Goal: Check status

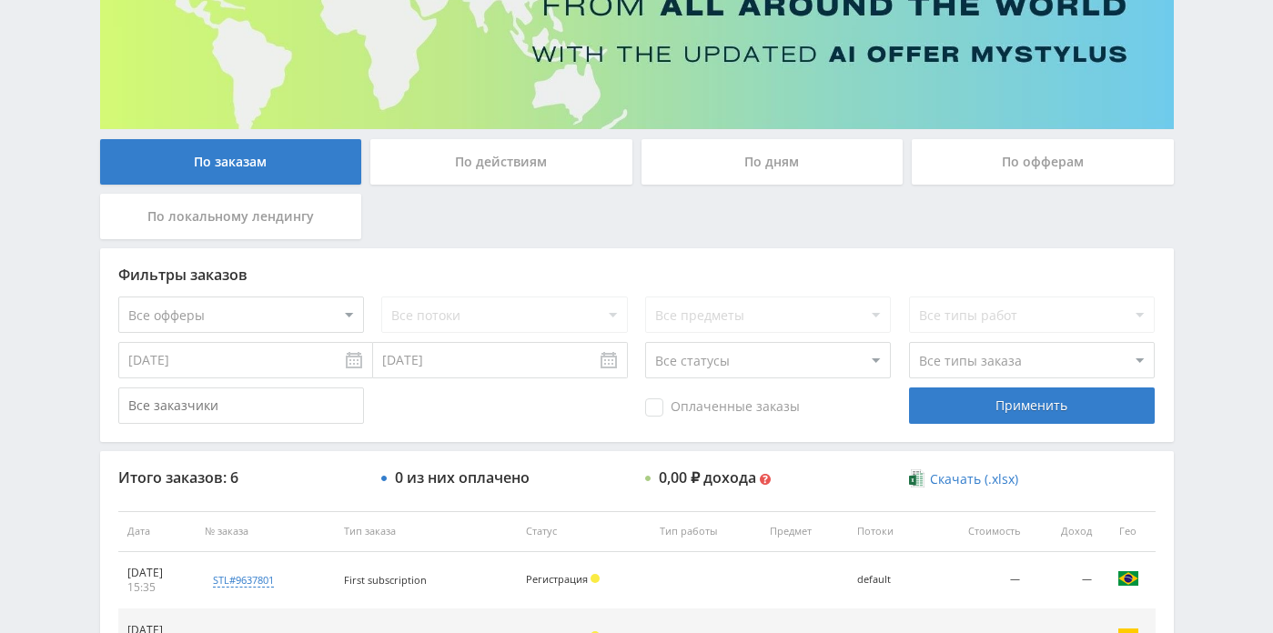
click at [786, 163] on div "По дням" at bounding box center [773, 162] width 262 height 46
click at [0, 0] on input "По дням" at bounding box center [0, 0] width 0 height 0
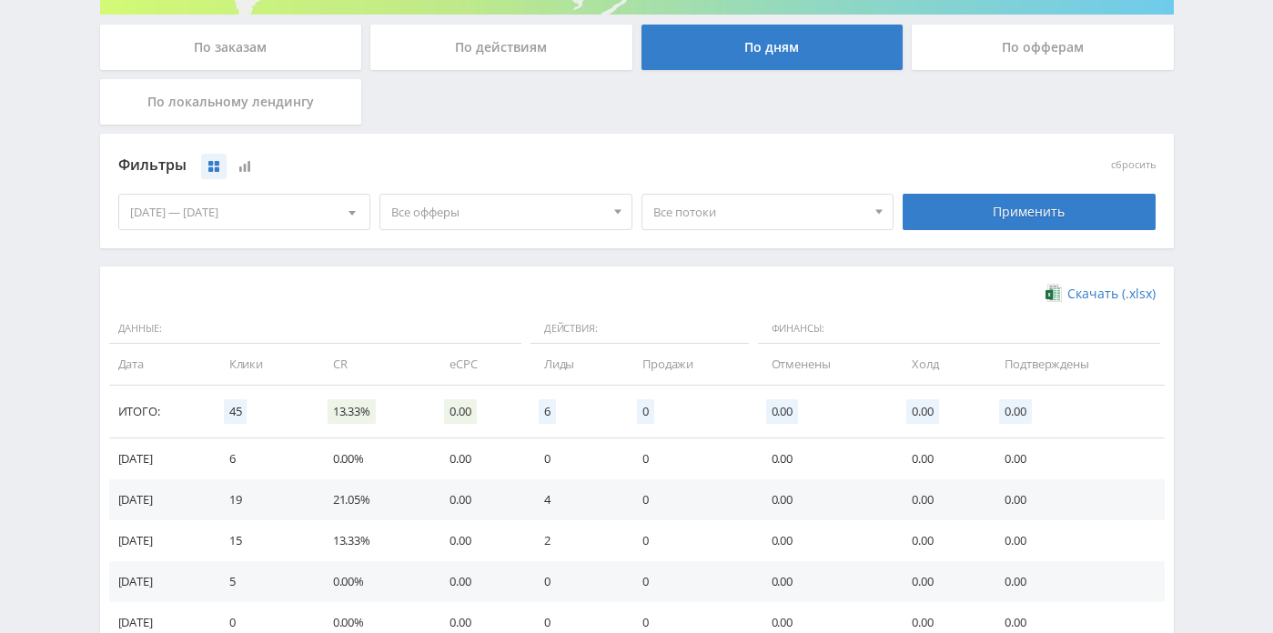
scroll to position [332, 0]
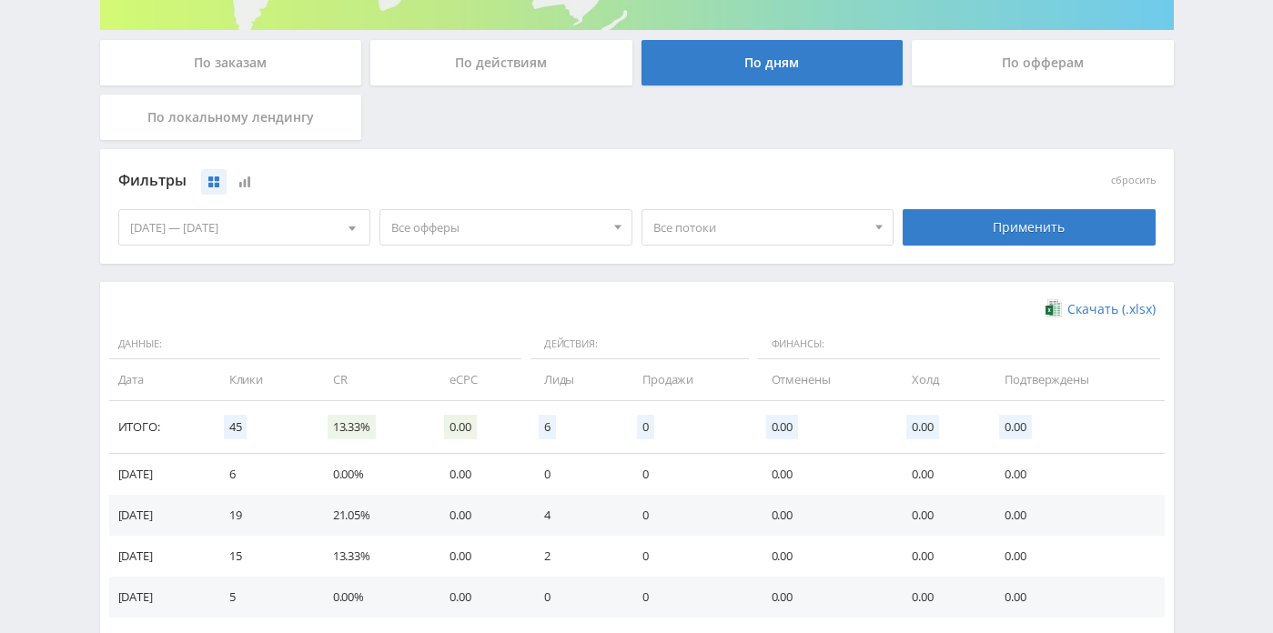
click at [299, 68] on div "По заказам" at bounding box center [231, 63] width 262 height 46
click at [0, 0] on input "По заказам" at bounding box center [0, 0] width 0 height 0
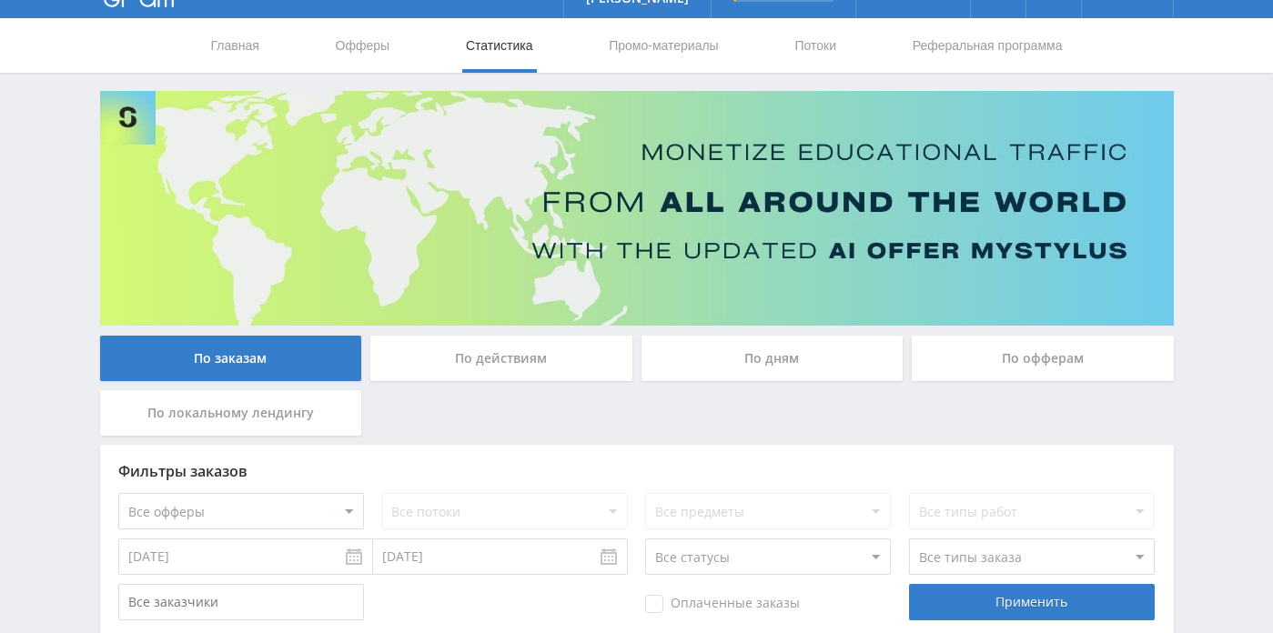
scroll to position [0, 0]
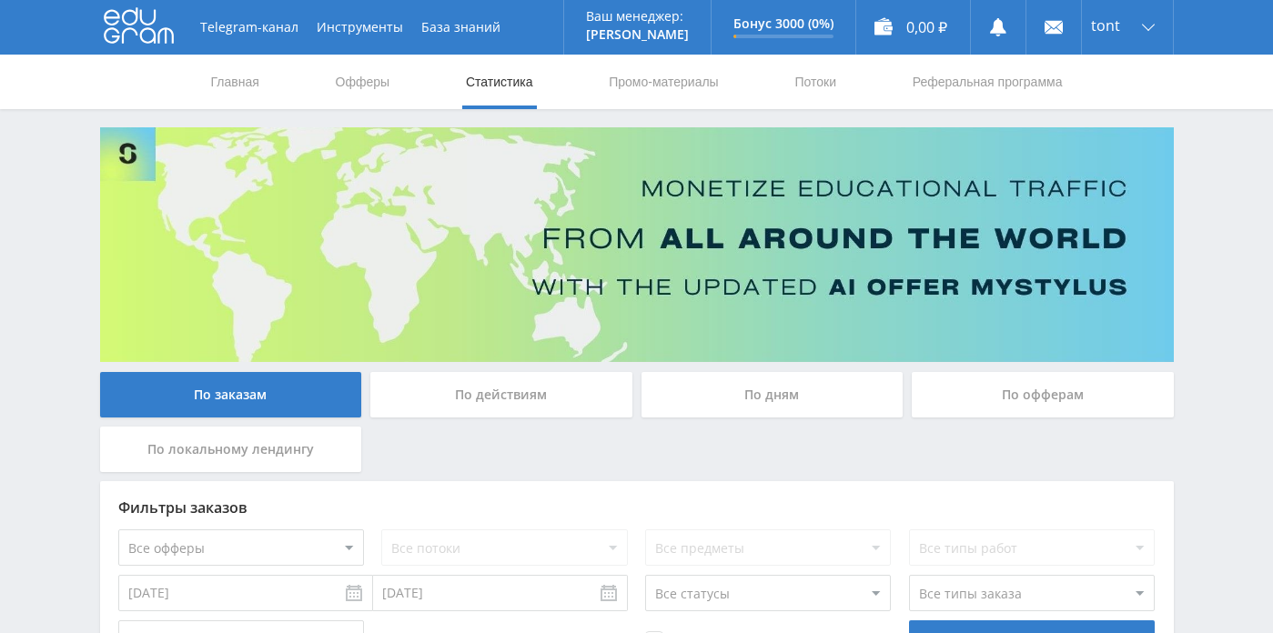
click at [770, 404] on div "По дням" at bounding box center [773, 395] width 262 height 46
click at [0, 0] on input "По дням" at bounding box center [0, 0] width 0 height 0
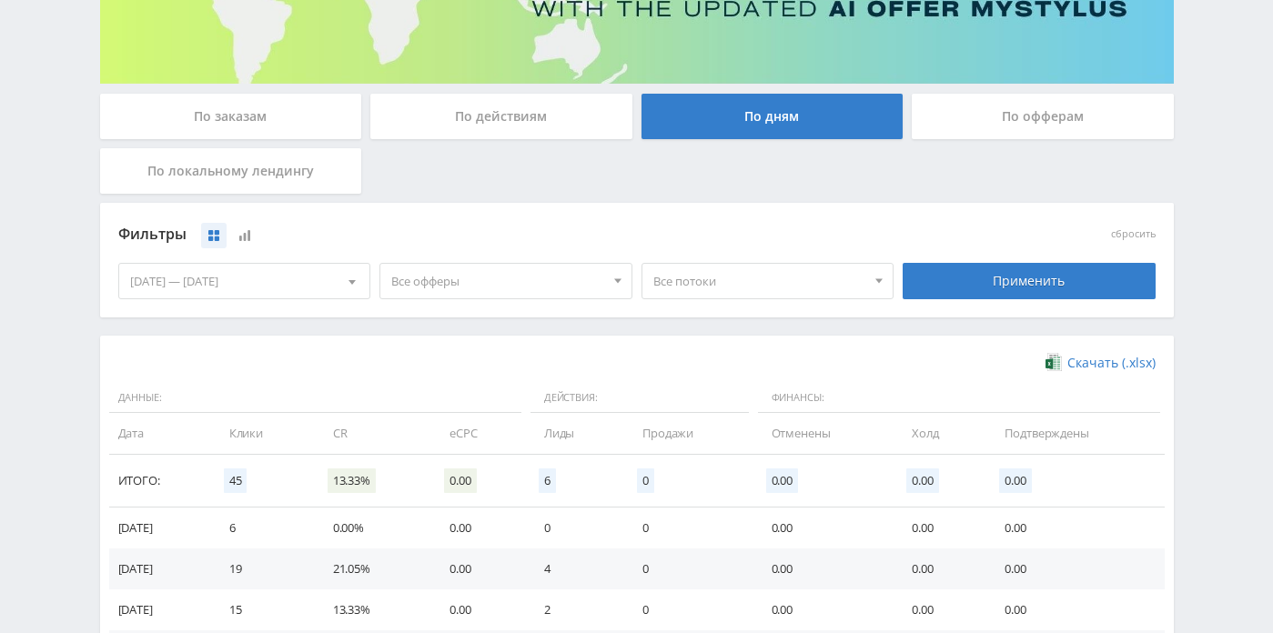
scroll to position [279, 0]
click at [962, 143] on div "По офферам" at bounding box center [1042, 120] width 271 height 55
click at [594, 129] on div "По действиям" at bounding box center [501, 116] width 262 height 46
click at [0, 0] on input "По действиям" at bounding box center [0, 0] width 0 height 0
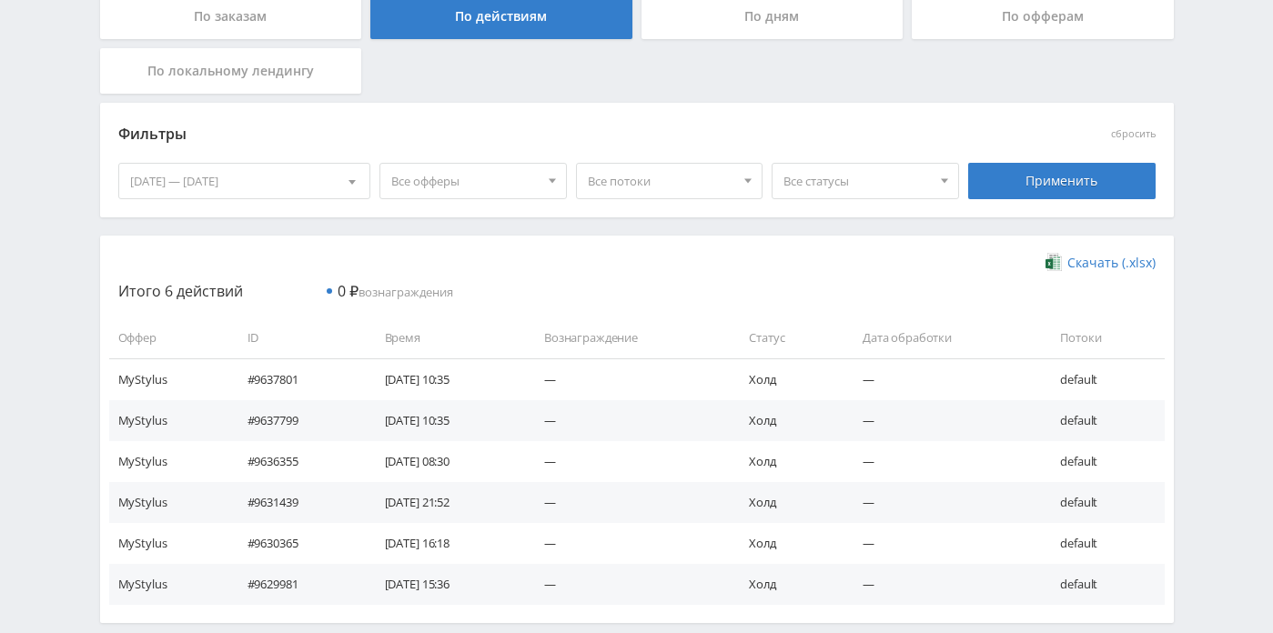
scroll to position [377, 0]
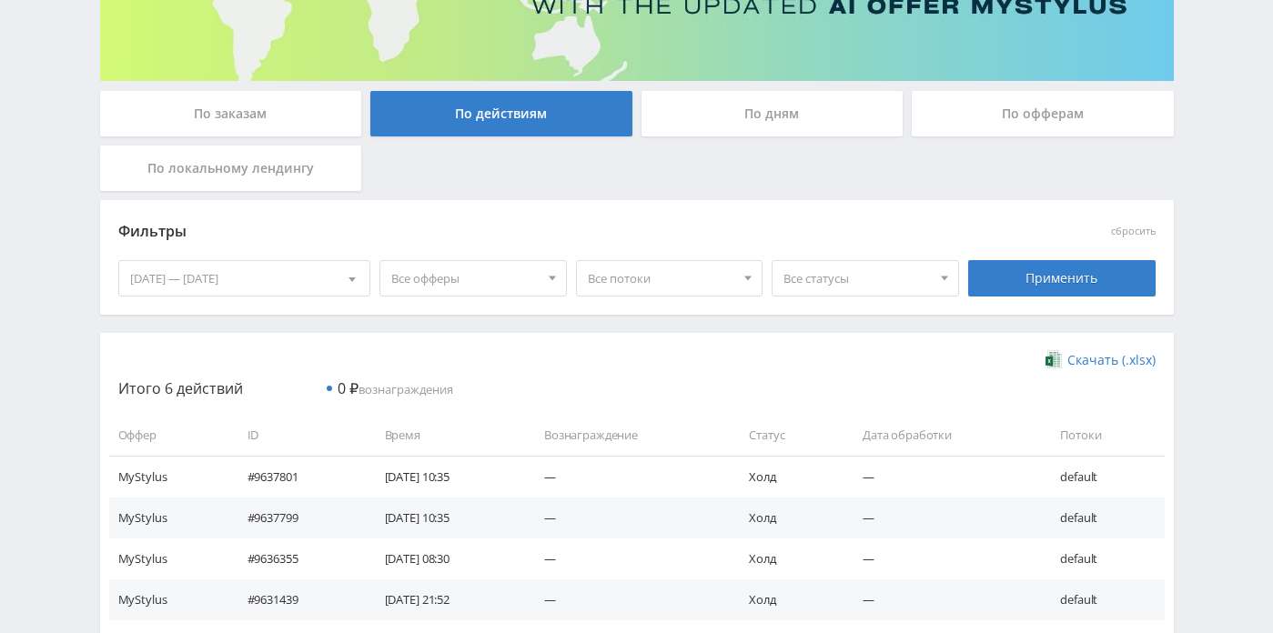
click at [258, 179] on div "По локальному лендингу" at bounding box center [231, 169] width 262 height 46
click at [0, 0] on input "По локальному лендингу" at bounding box center [0, 0] width 0 height 0
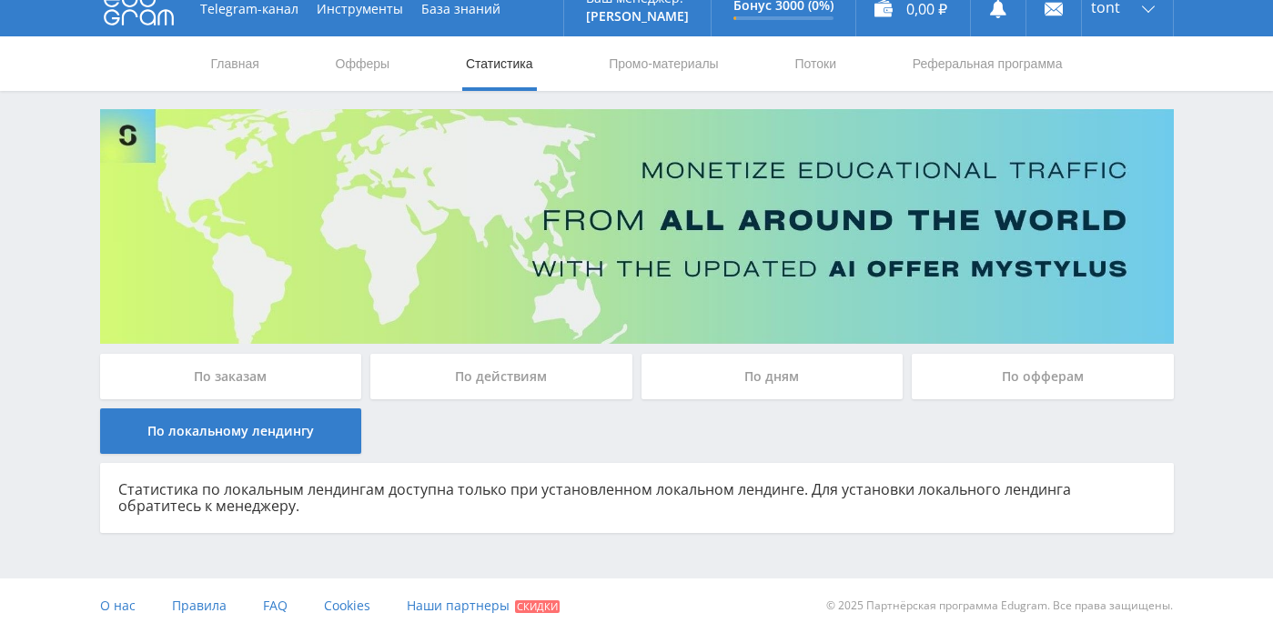
scroll to position [17, 0]
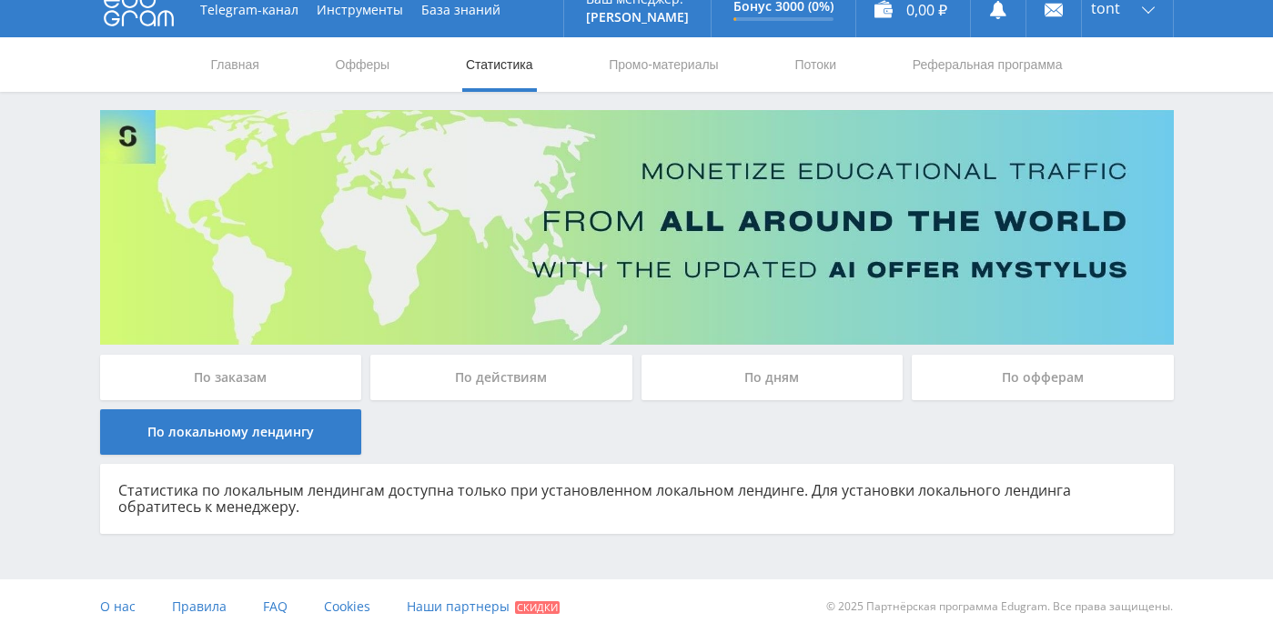
click at [296, 349] on div "По заказам По действиям По дням По офферам По локальному лендингу Статистика по…" at bounding box center [637, 322] width 1092 height 424
click at [288, 369] on div "По заказам" at bounding box center [231, 378] width 262 height 46
click at [0, 0] on input "По заказам" at bounding box center [0, 0] width 0 height 0
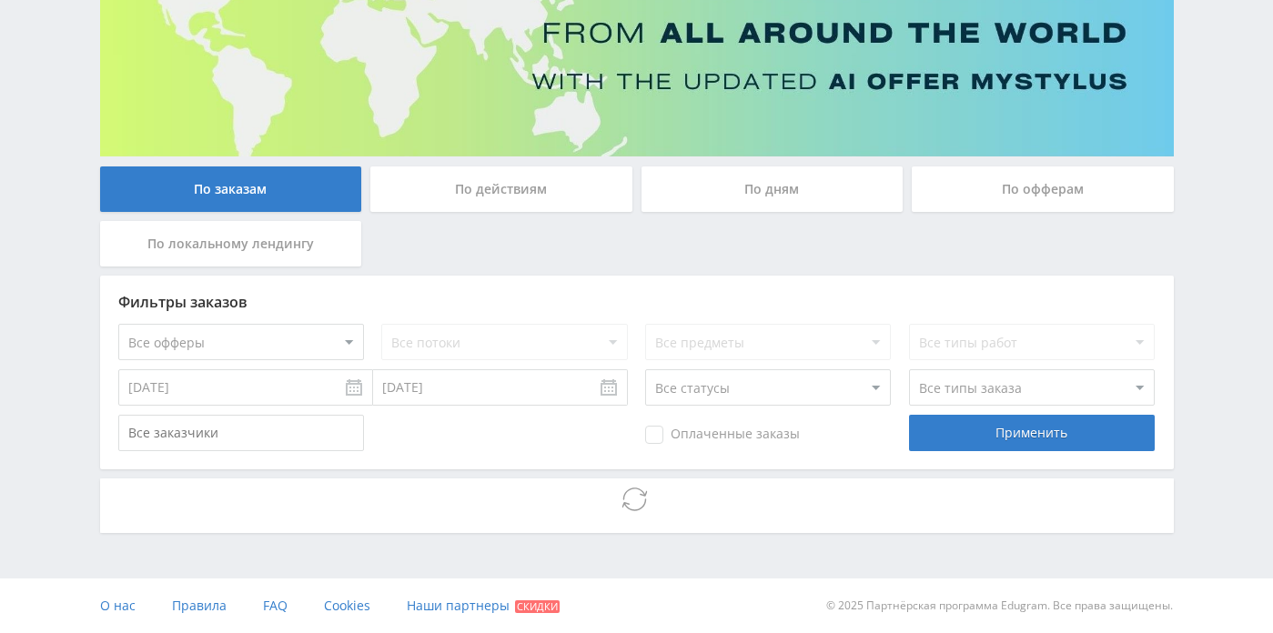
scroll to position [281, 0]
